Goal: Task Accomplishment & Management: Manage account settings

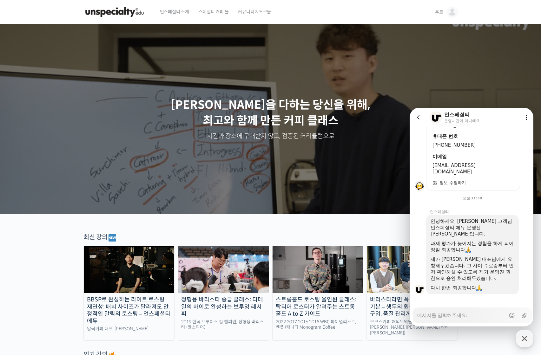
scroll to position [127, 0]
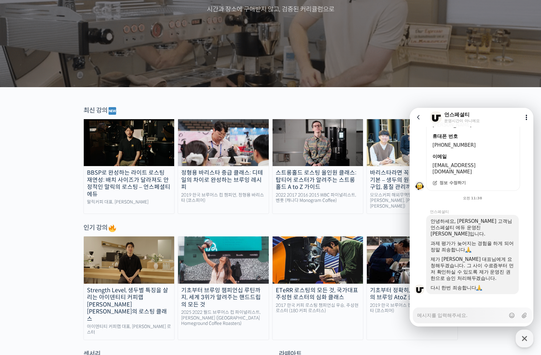
drag, startPoint x: 470, startPoint y: 277, endPoint x: 493, endPoint y: 277, distance: 22.8
click at [479, 282] on div at bounding box center [472, 283] width 84 height 3
click at [493, 282] on div at bounding box center [472, 283] width 84 height 3
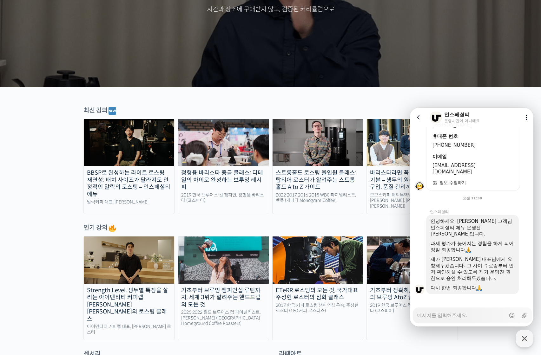
click at [480, 312] on textarea "Messenger Input Textarea" at bounding box center [461, 313] width 88 height 11
drag, startPoint x: 478, startPoint y: 228, endPoint x: 505, endPoint y: 249, distance: 34.3
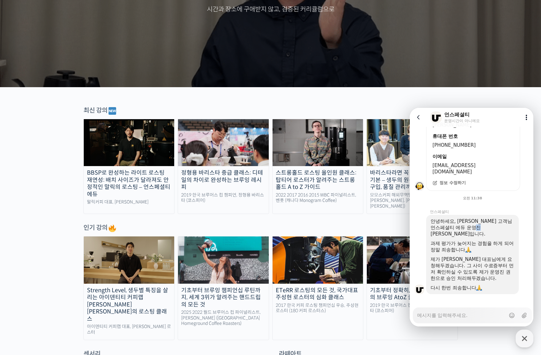
click at [503, 245] on div "안녕하세요, [PERSON_NAME] 고객님 언스페셜티 에듀 운영진 [PERSON_NAME]입니다. 과제 평가가 늦어지는 경험을 하게 되어 정…" at bounding box center [472, 254] width 84 height 73
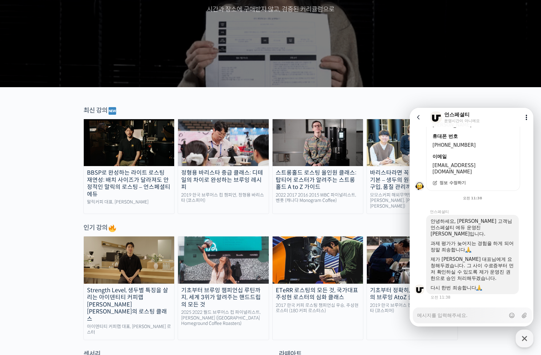
click at [502, 260] on div "제가 [PERSON_NAME] 대표님에게 요청해두겠습니다. 그 사이 수료증부터 먼저 확인하실 수 있도록 제가 운영진 권한으로 승인 처리해두겠습…" at bounding box center [472, 268] width 84 height 25
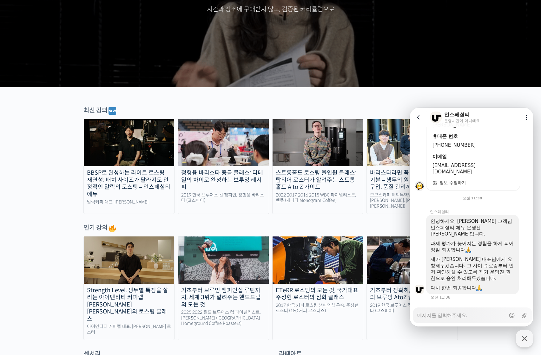
scroll to position [228, 0]
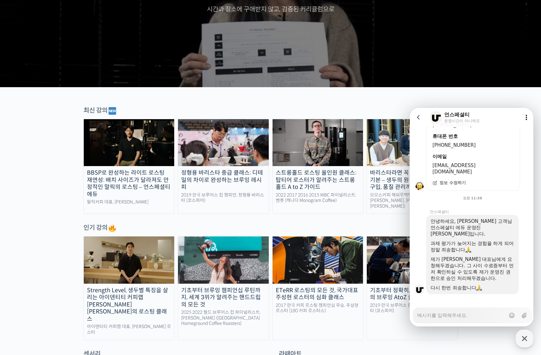
type textarea "x"
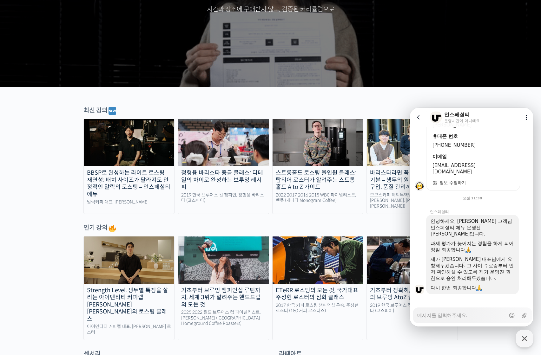
click at [461, 313] on textarea "Messenger Input Textarea" at bounding box center [461, 313] width 88 height 11
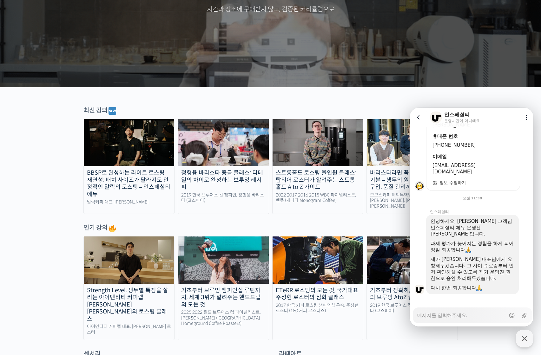
type textarea "ㄱ"
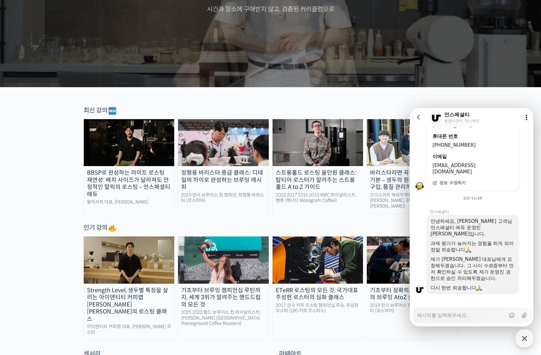
type textarea "x"
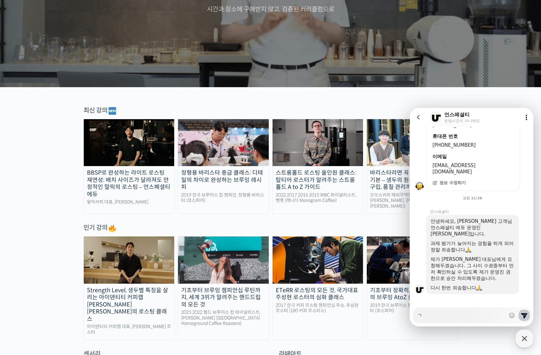
type textarea "가"
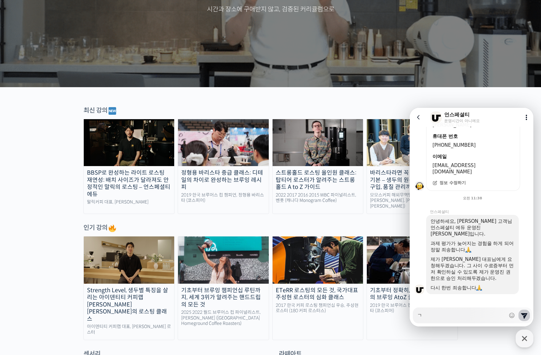
type textarea "x"
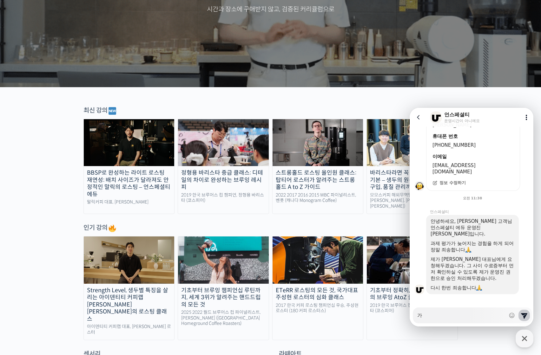
type textarea "감"
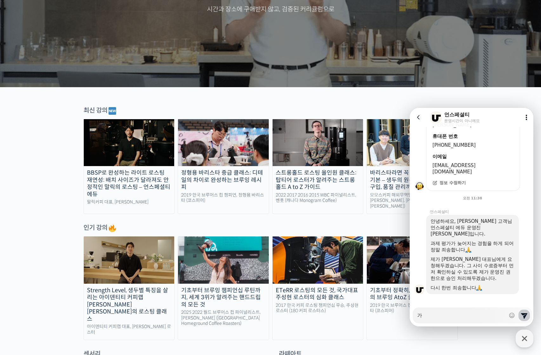
type textarea "x"
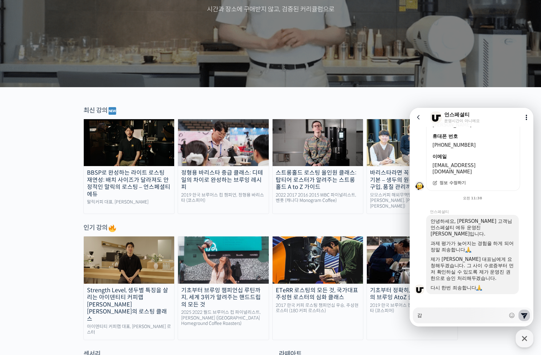
type textarea "감ㅅ"
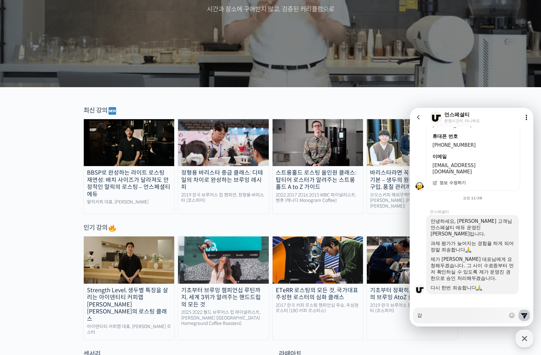
type textarea "x"
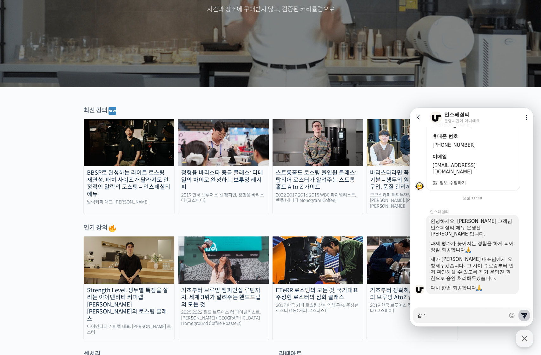
type textarea "감사"
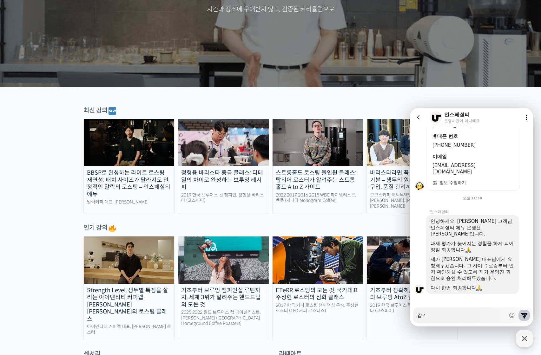
type textarea "x"
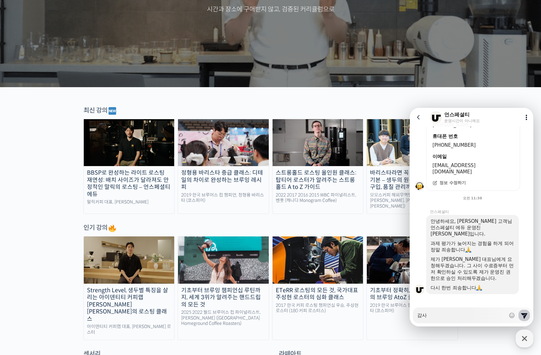
type textarea "감샇"
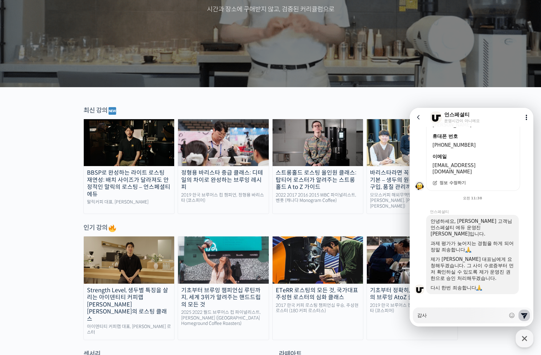
type textarea "x"
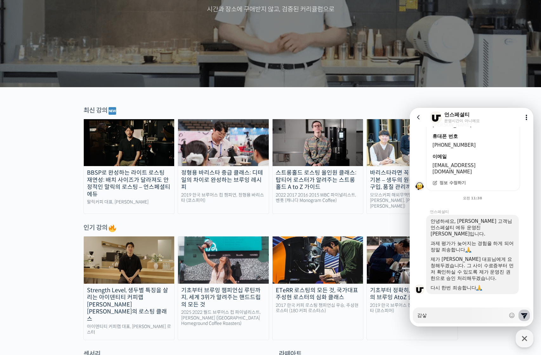
type textarea "감사하"
type textarea "x"
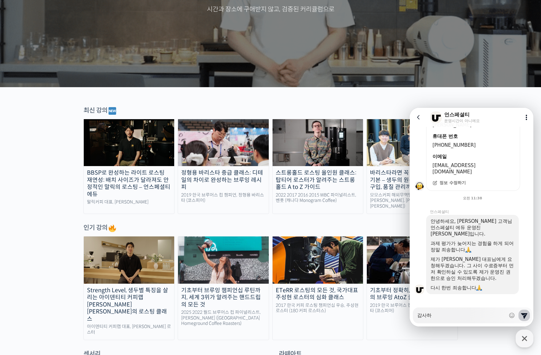
type textarea "감사합"
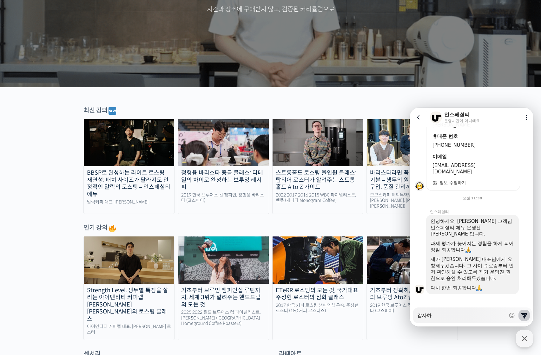
type textarea "x"
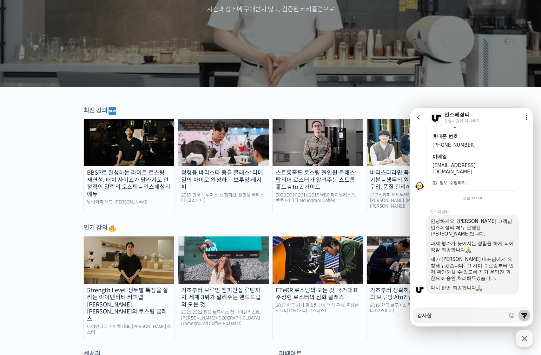
type textarea "감사합ㄴ"
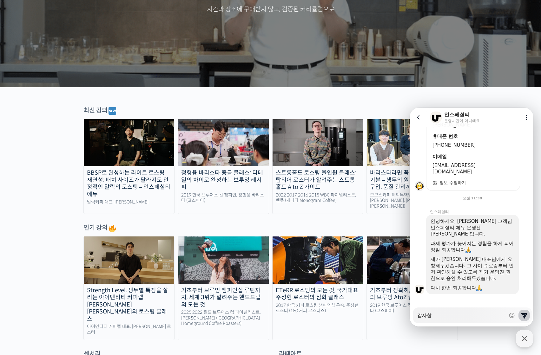
type textarea "x"
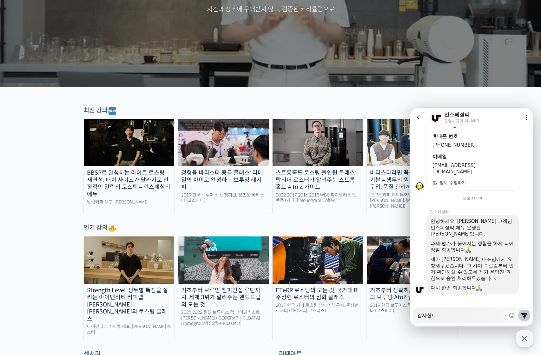
type textarea "감사합니"
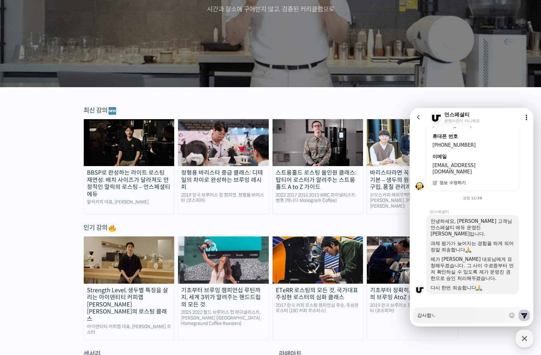
type textarea "x"
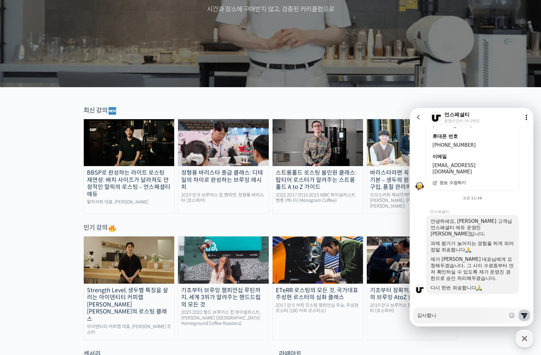
type textarea "감사합닏"
type textarea "x"
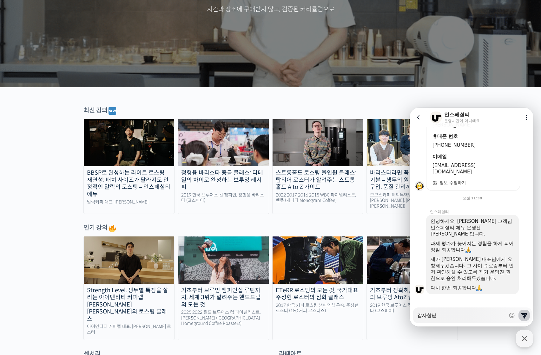
type textarea "감사합니다"
type textarea "x"
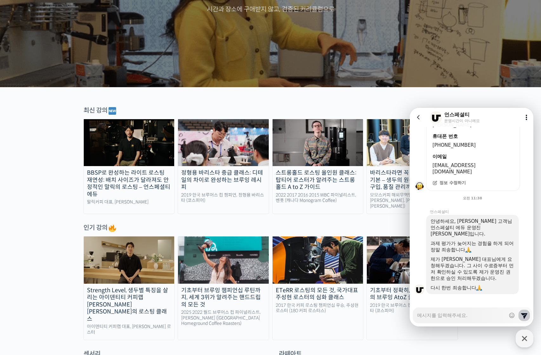
type textarea "1"
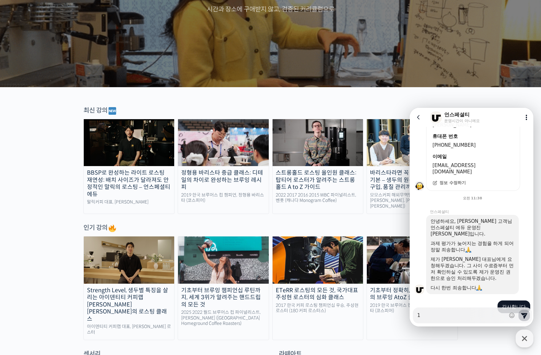
type textarea "x"
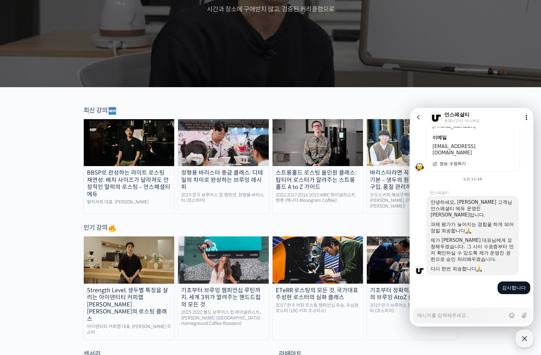
type textarea "x"
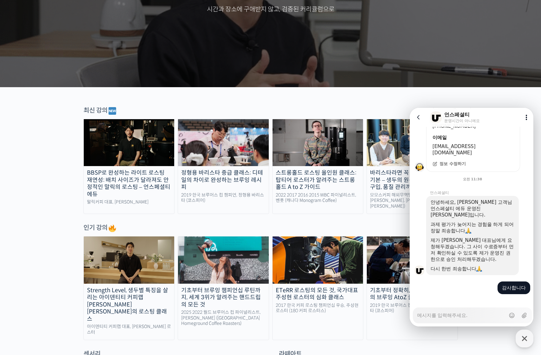
click at [415, 118] on icon at bounding box center [418, 117] width 6 height 6
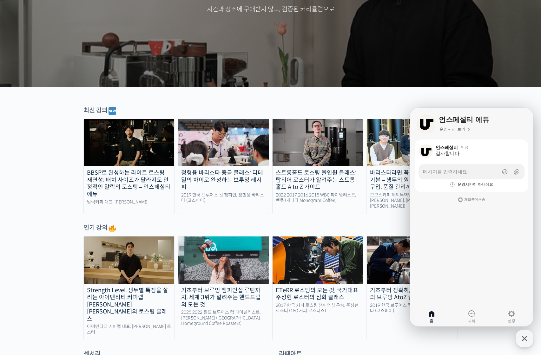
click at [396, 109] on div "최신 강의" at bounding box center [270, 111] width 374 height 10
click at [522, 338] on icon "button" at bounding box center [523, 338] width 11 height 11
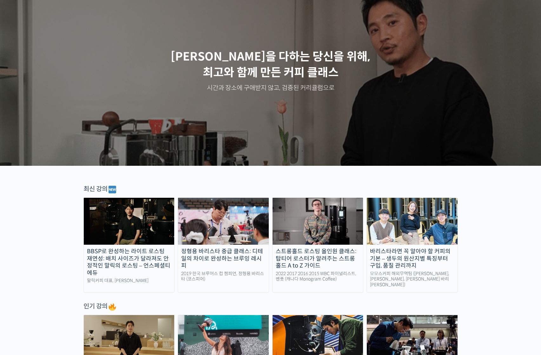
scroll to position [0, 0]
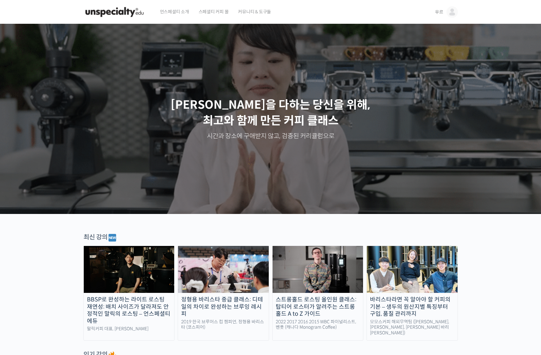
drag, startPoint x: 427, startPoint y: 12, endPoint x: 437, endPoint y: 12, distance: 10.8
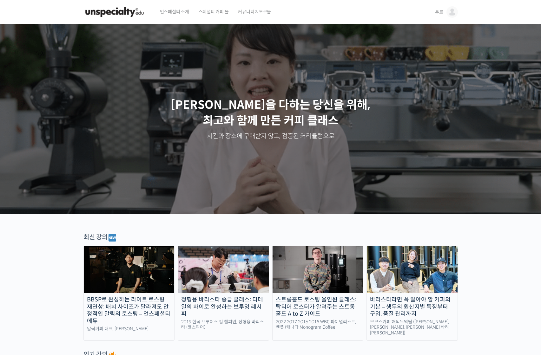
click at [427, 12] on div "언스페셜티 소개 스페셜티 커피 몰 커뮤니티 & 도구들" at bounding box center [291, 12] width 273 height 24
click at [438, 12] on span "우르" at bounding box center [439, 12] width 8 height 6
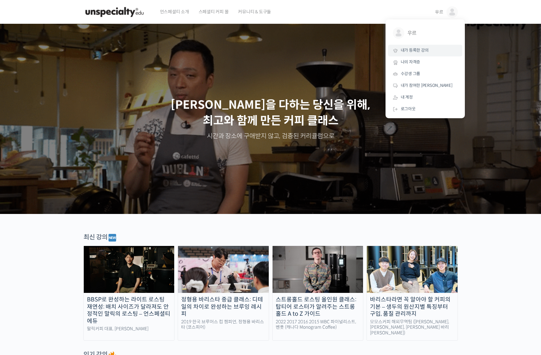
click at [431, 49] on link "내가 등록한 강의" at bounding box center [425, 51] width 74 height 12
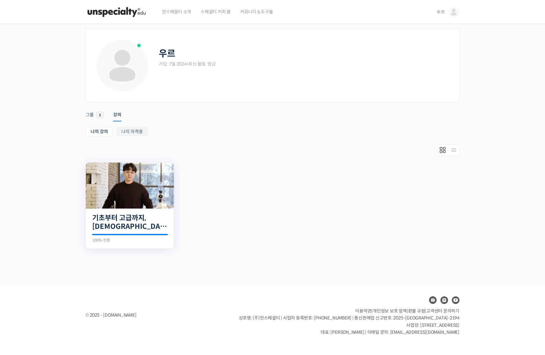
click at [149, 180] on img at bounding box center [130, 186] width 88 height 46
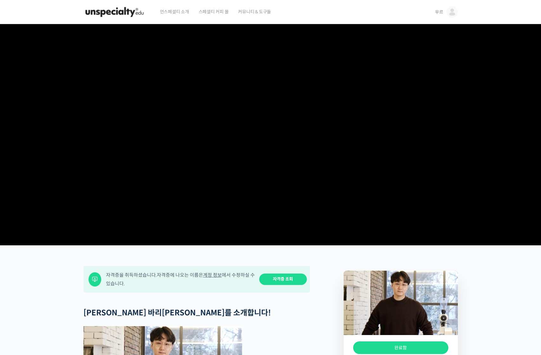
click at [293, 285] on link "자격증 조회" at bounding box center [283, 280] width 48 height 12
